Goal: Information Seeking & Learning: Learn about a topic

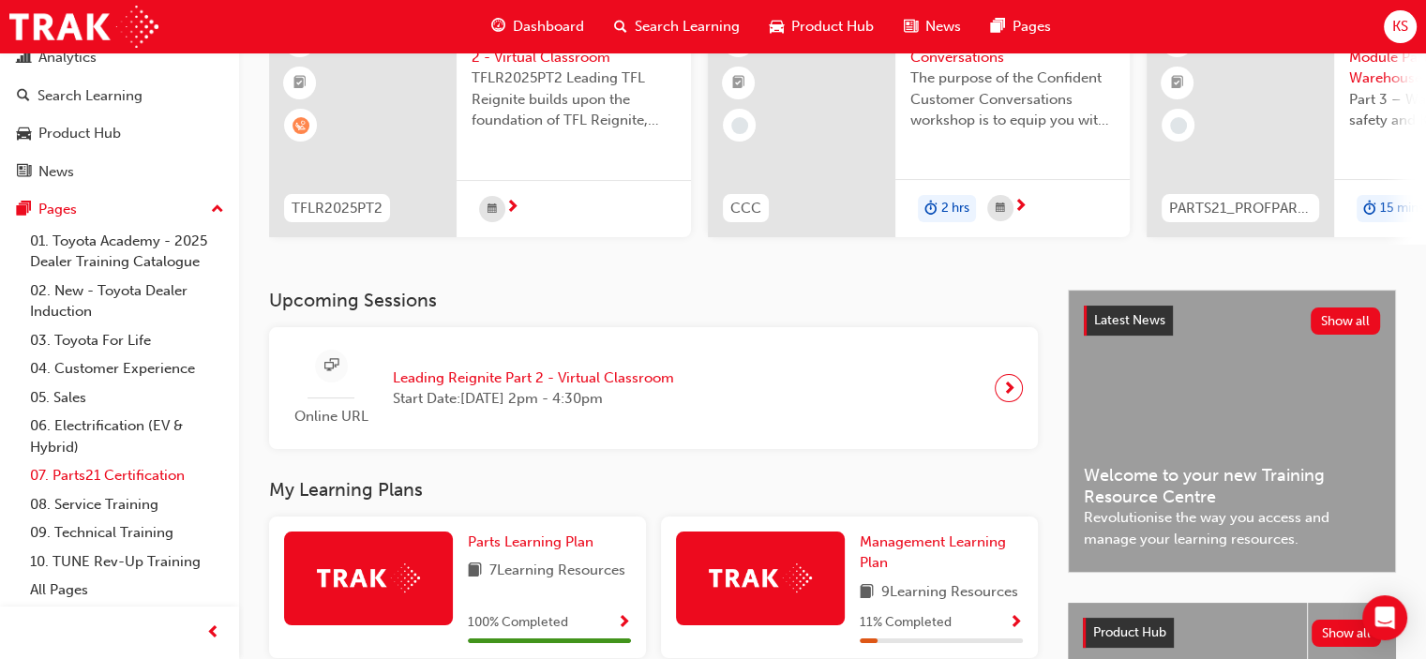
scroll to position [100, 0]
click at [129, 474] on link "07. Parts21 Certification" at bounding box center [126, 475] width 209 height 29
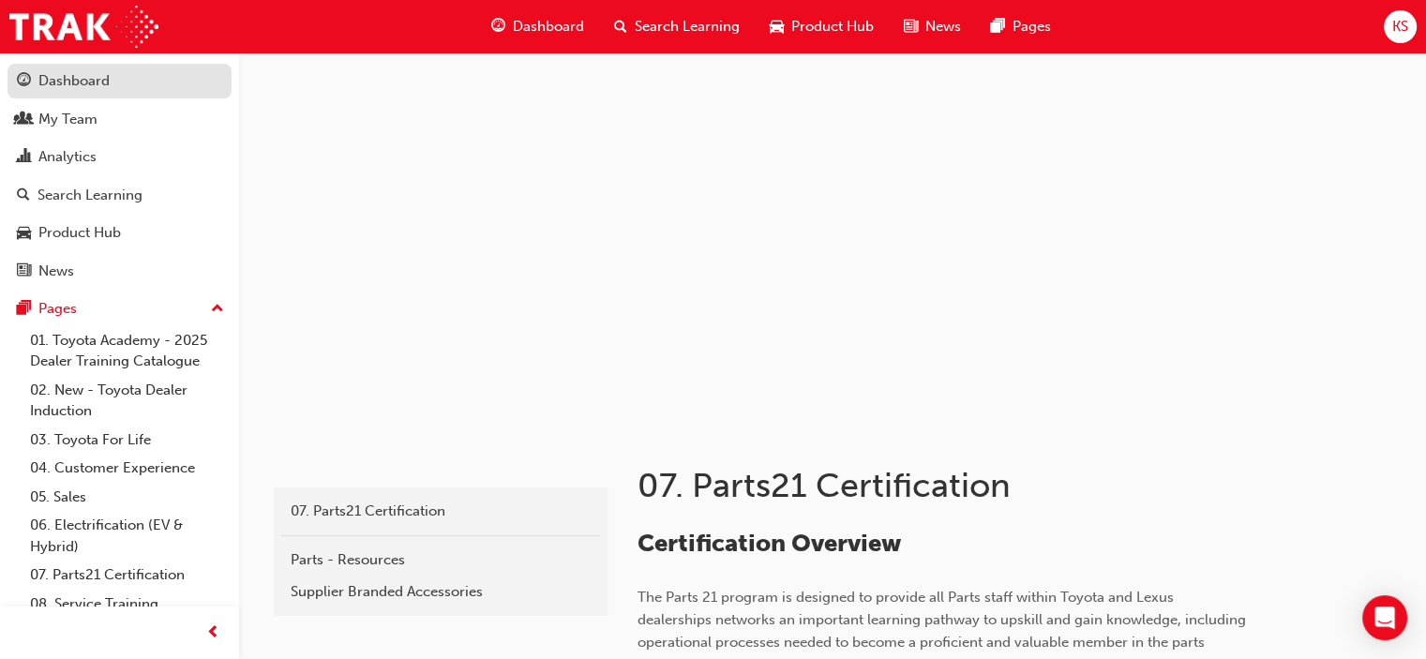
click at [130, 85] on div "Dashboard" at bounding box center [119, 80] width 205 height 23
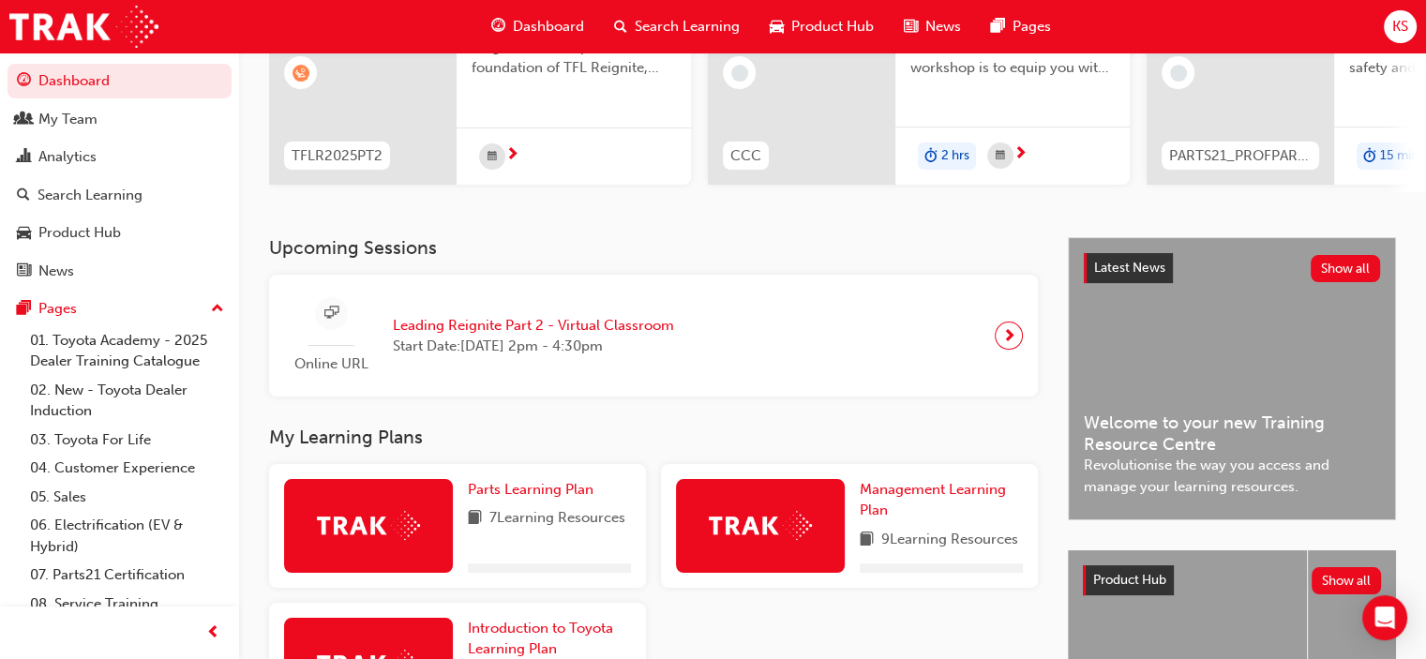
scroll to position [459, 0]
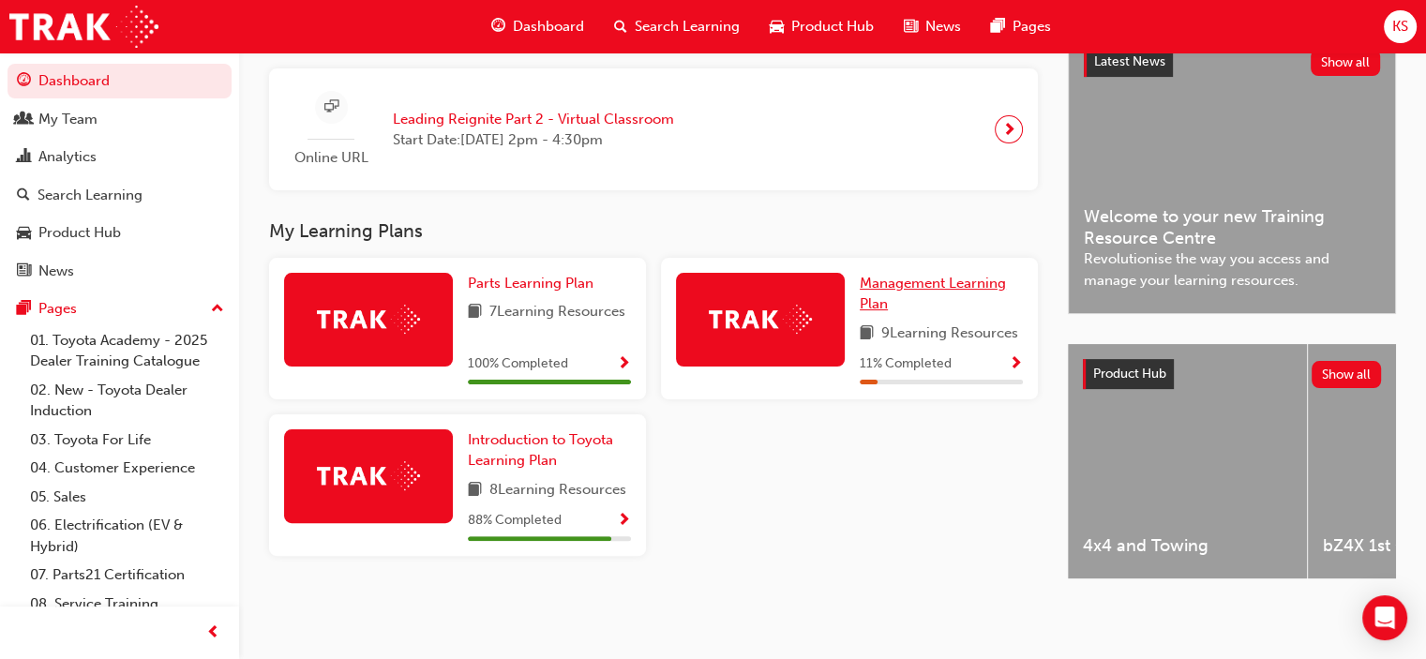
click at [929, 278] on span "Management Learning Plan" at bounding box center [933, 294] width 146 height 38
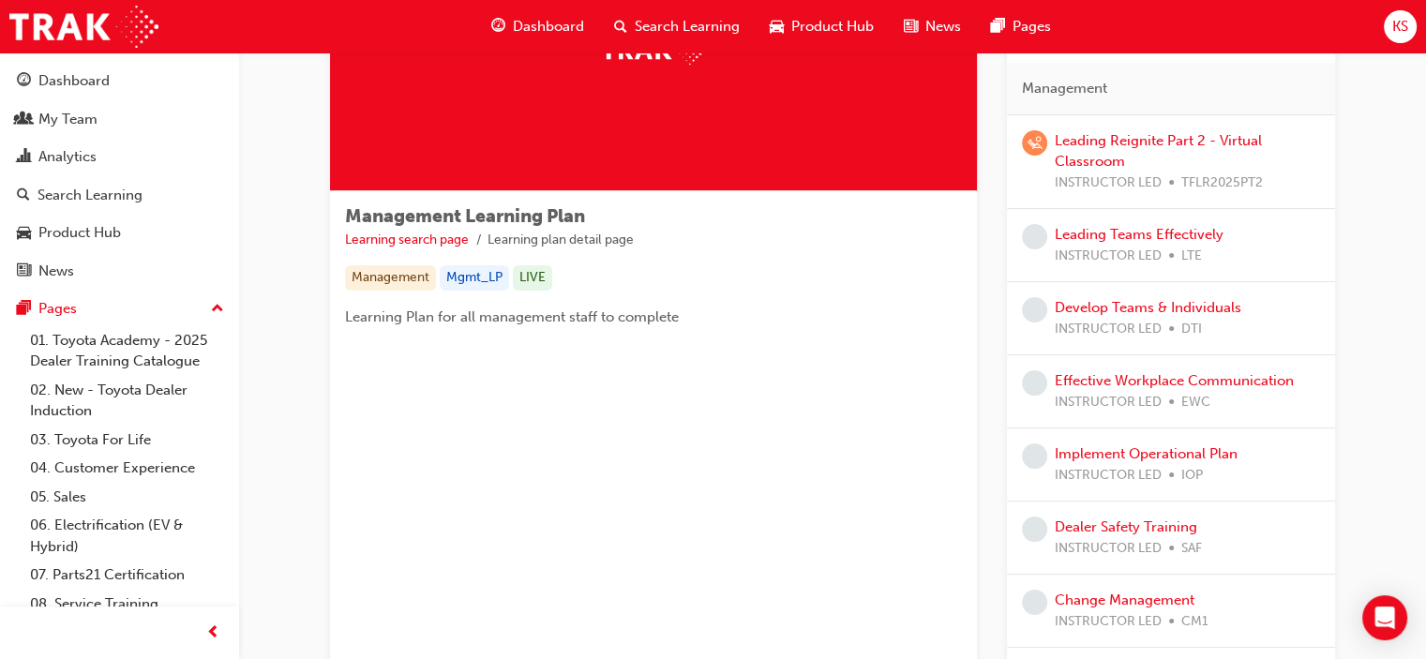
scroll to position [187, 0]
click at [1099, 238] on link "Leading Teams Effectively" at bounding box center [1138, 234] width 169 height 17
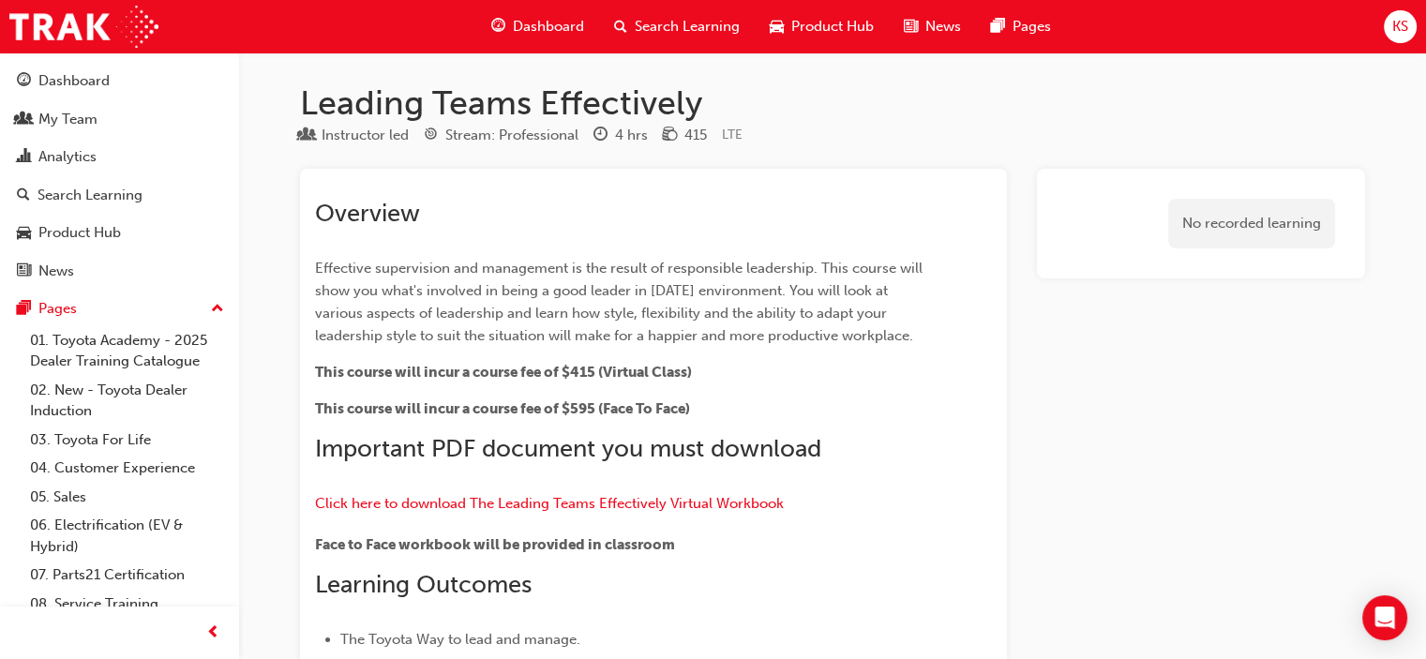
click at [587, 409] on span "This course will incur a course fee of $595 (Face To Face)" at bounding box center [502, 408] width 375 height 17
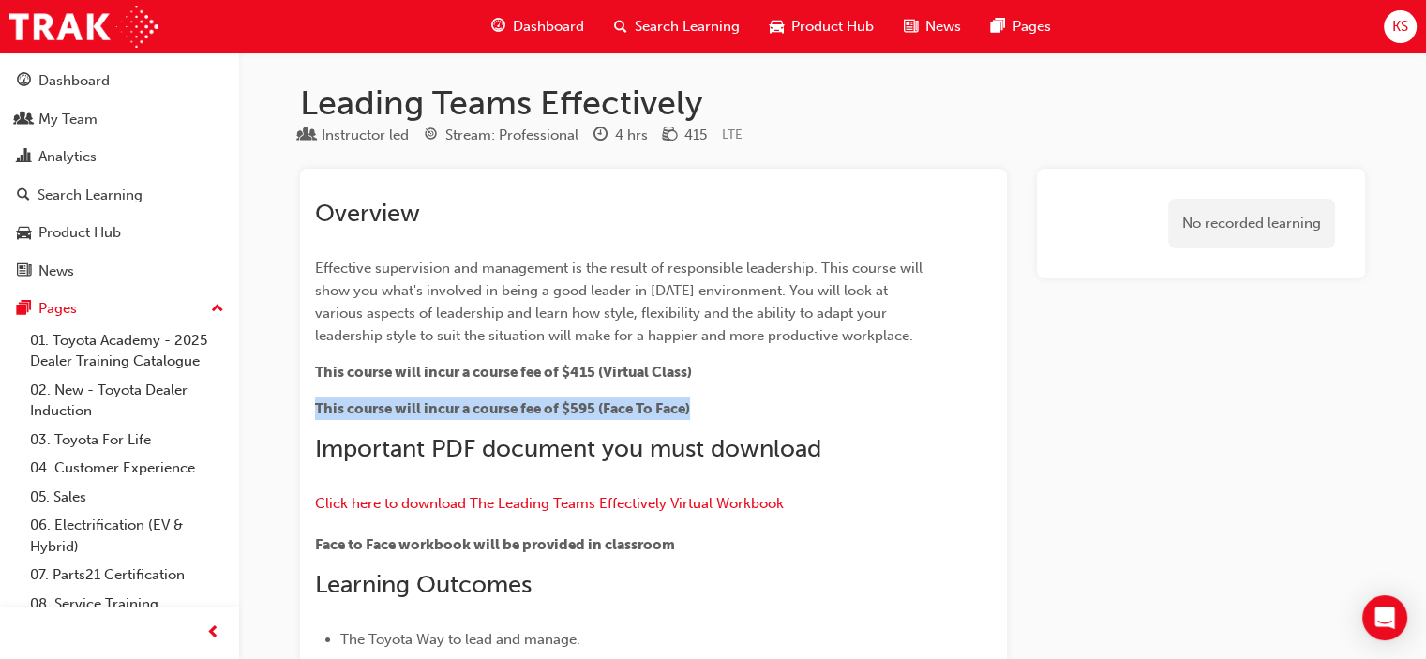
click at [587, 409] on span "This course will incur a course fee of $595 (Face To Face)" at bounding box center [502, 408] width 375 height 17
click at [889, 402] on p "This course will incur a course fee of $595 (Face To Face)" at bounding box center [619, 408] width 609 height 22
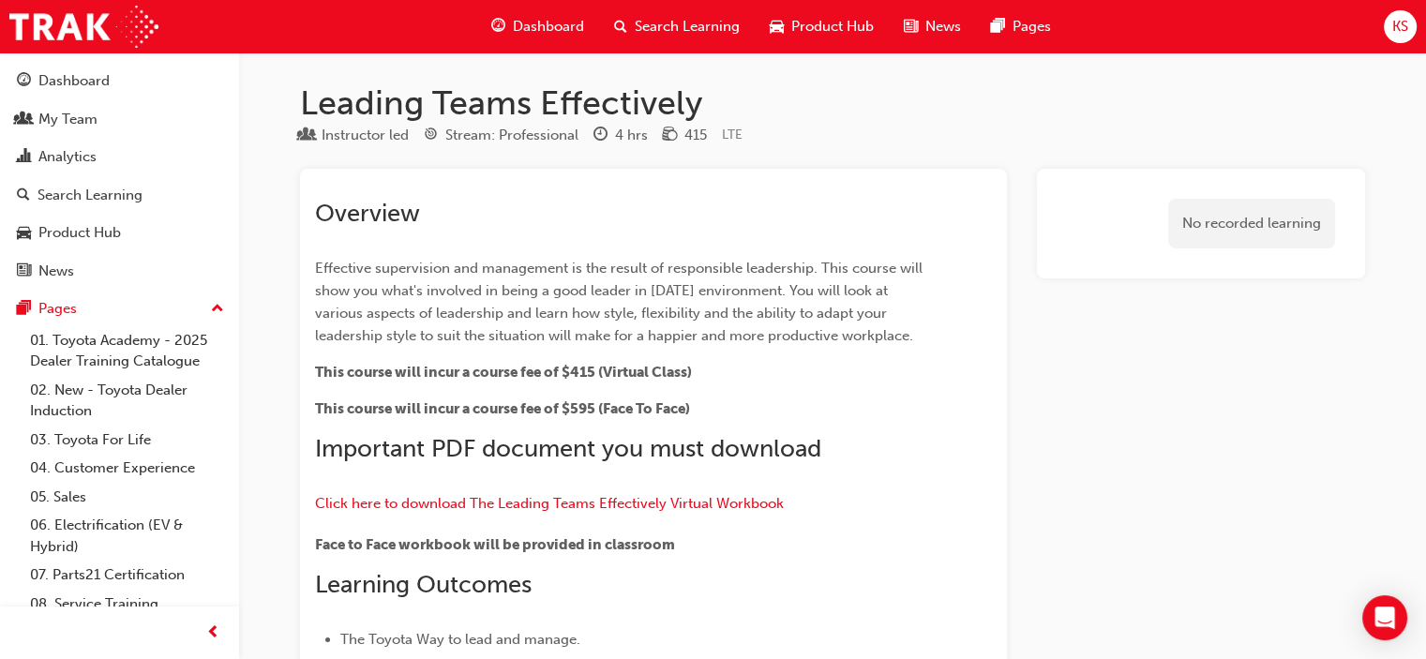
drag, startPoint x: 1034, startPoint y: 359, endPoint x: 1032, endPoint y: 348, distance: 11.4
click at [87, 76] on div "Dashboard" at bounding box center [73, 81] width 71 height 22
